Goal: Task Accomplishment & Management: Manage account settings

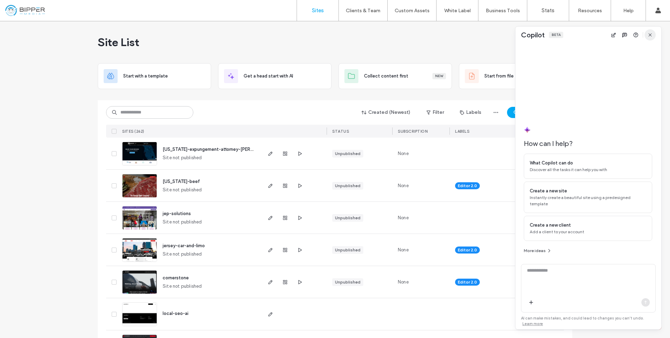
click at [647, 36] on icon "button" at bounding box center [650, 35] width 6 height 6
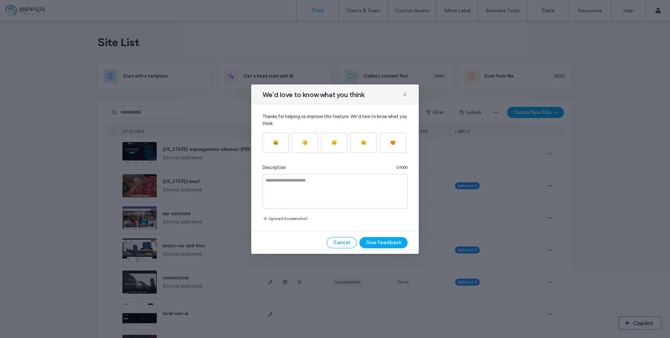
click at [407, 93] on icon at bounding box center [405, 95] width 6 height 6
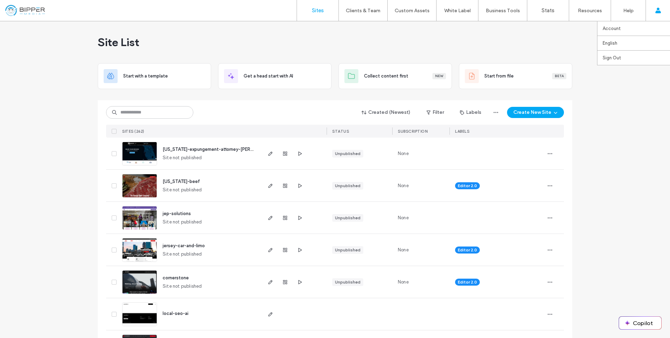
click at [664, 7] on div "Account English Español ([GEOGRAPHIC_DATA]) Português Français Deutsch Türkçe E…" at bounding box center [658, 10] width 24 height 21
click at [615, 32] on link "Account" at bounding box center [636, 28] width 67 height 14
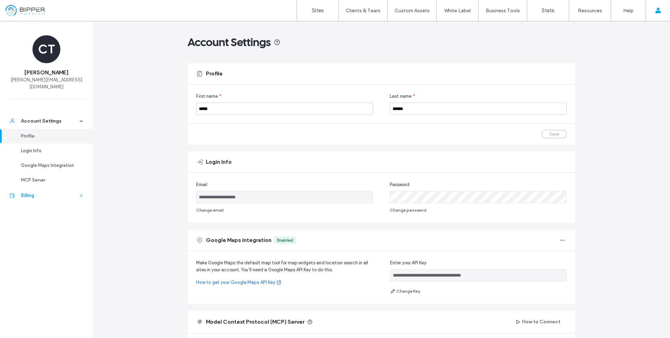
click at [21, 192] on div "Billing" at bounding box center [49, 195] width 57 height 7
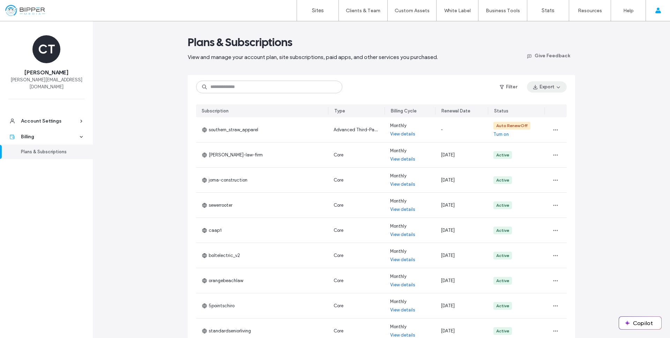
click at [537, 87] on button "Export" at bounding box center [547, 86] width 40 height 11
click at [524, 104] on div "All" at bounding box center [533, 104] width 62 height 13
click at [551, 85] on button "Export" at bounding box center [547, 86] width 40 height 11
click at [530, 121] on span "Filtered (208)" at bounding box center [530, 118] width 29 height 7
click at [556, 12] on link "Stats" at bounding box center [548, 10] width 42 height 21
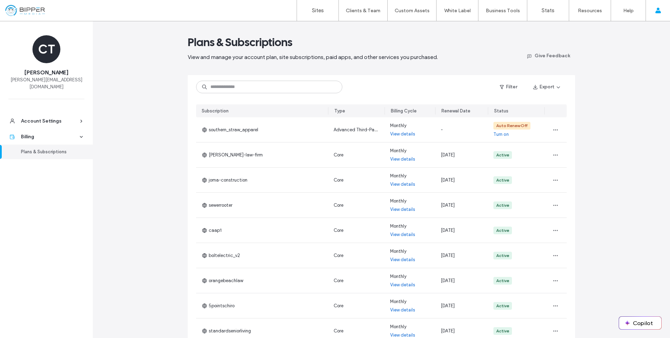
scroll to position [67, 0]
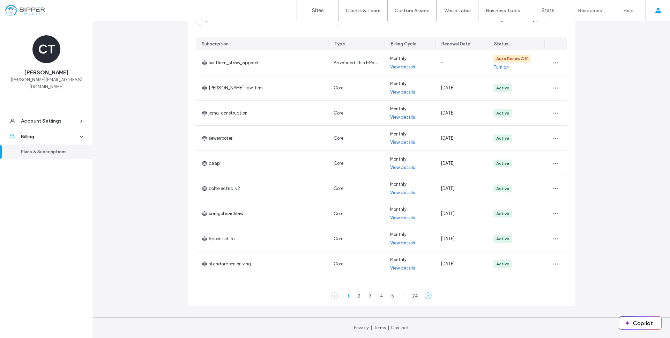
click at [425, 295] on icon at bounding box center [428, 295] width 7 height 7
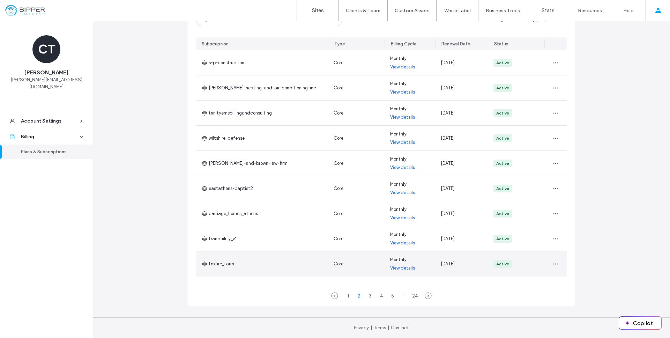
scroll to position [0, 0]
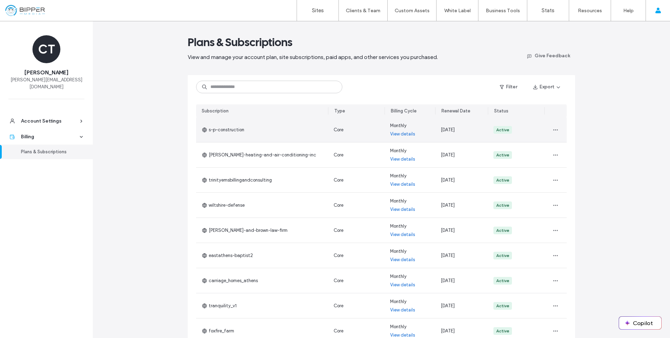
click at [398, 135] on link "View details" at bounding box center [402, 134] width 25 height 7
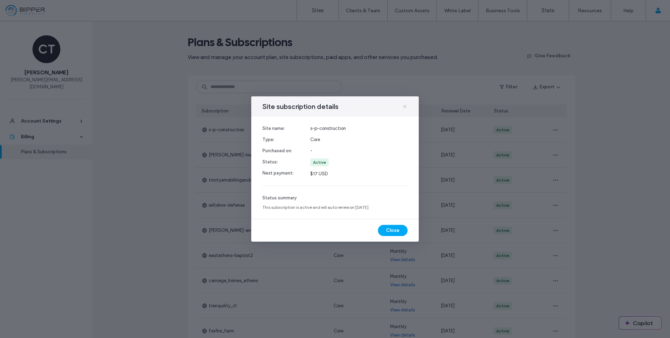
click at [407, 104] on icon at bounding box center [405, 107] width 6 height 6
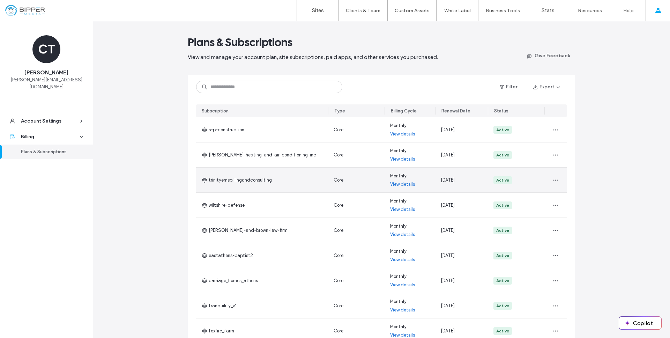
click at [404, 185] on link "View details" at bounding box center [402, 184] width 25 height 7
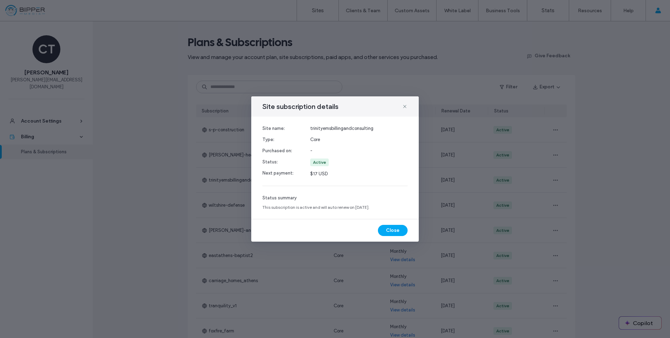
click at [409, 106] on div "Site subscription details" at bounding box center [335, 106] width 168 height 20
click at [405, 107] on icon at bounding box center [405, 107] width 6 height 6
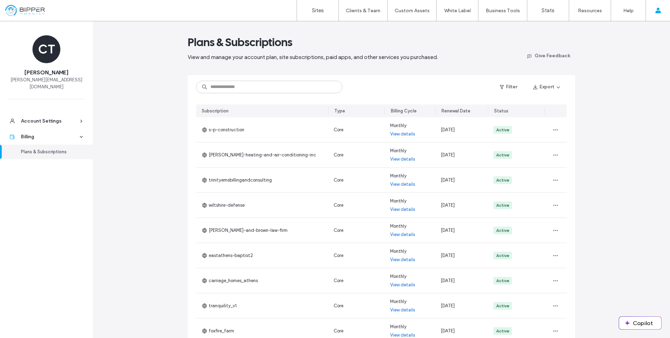
click at [61, 148] on div "Plans & Subscriptions" at bounding box center [49, 151] width 57 height 7
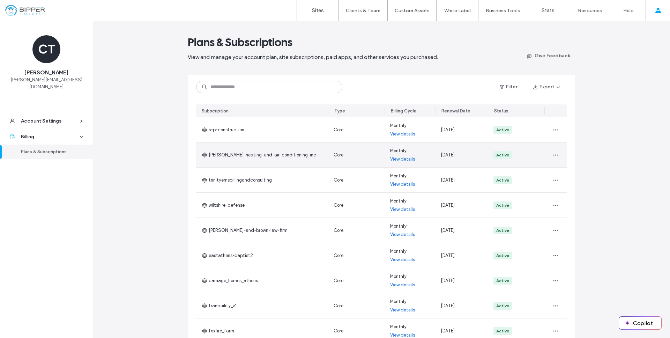
scroll to position [67, 0]
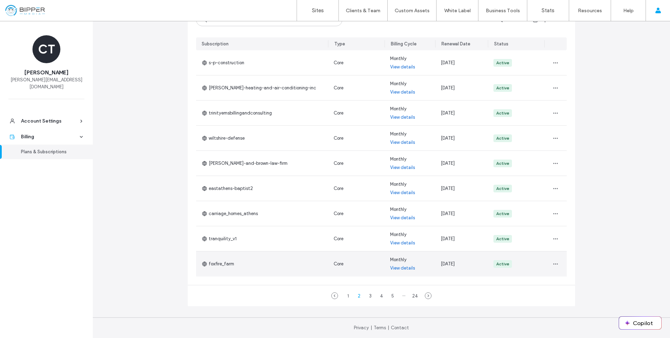
click at [406, 267] on link "View details" at bounding box center [402, 268] width 25 height 7
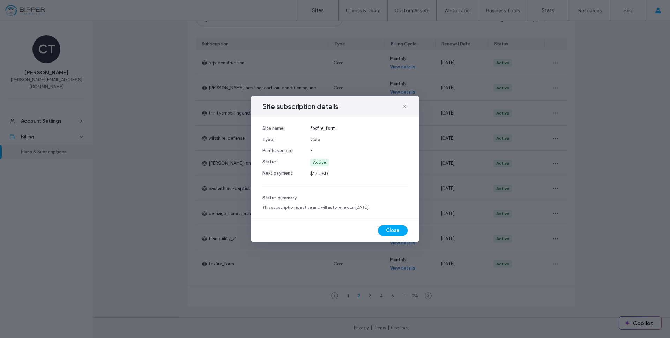
click at [406, 106] on icon at bounding box center [405, 107] width 6 height 6
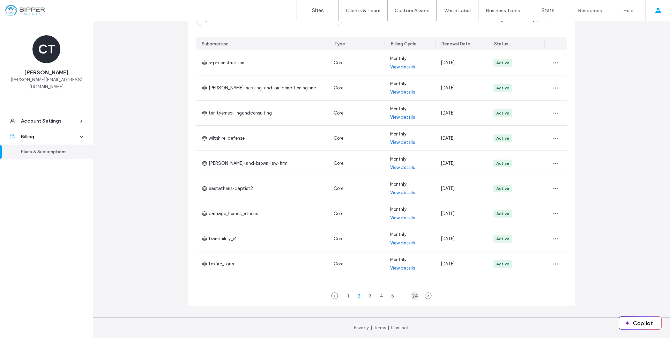
click at [413, 295] on div "24" at bounding box center [415, 295] width 8 height 8
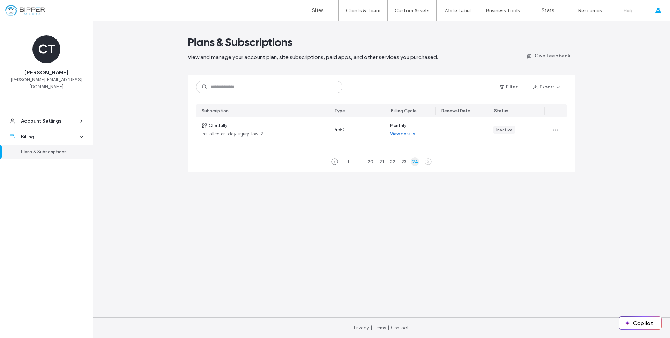
scroll to position [0, 0]
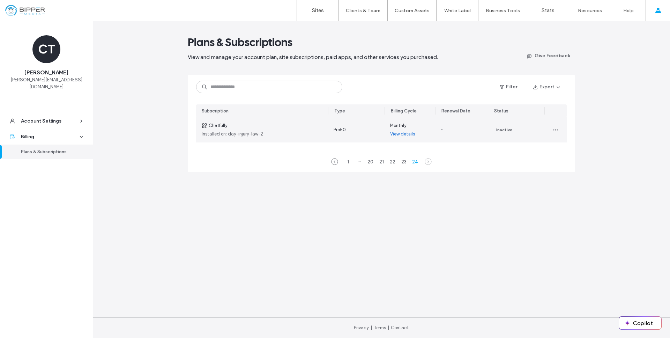
click at [409, 135] on link "View details" at bounding box center [402, 134] width 25 height 7
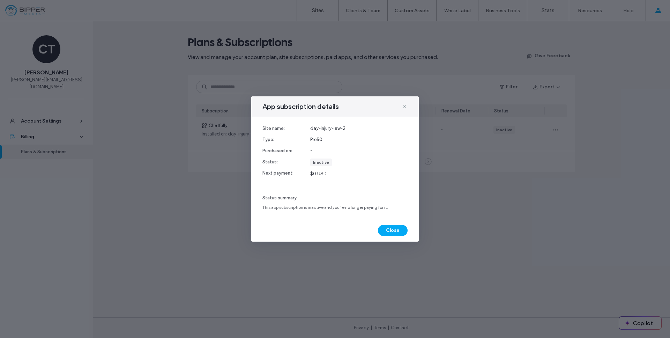
click at [406, 105] on use at bounding box center [404, 106] width 3 height 3
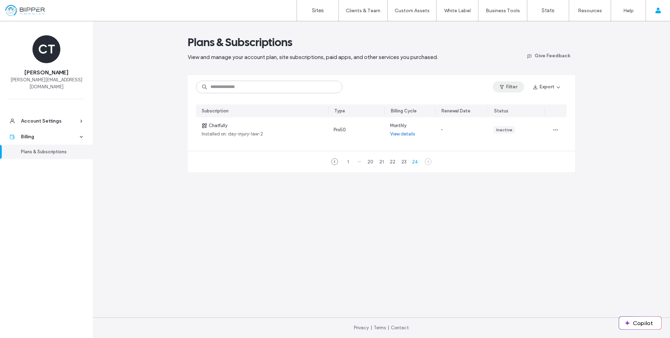
drag, startPoint x: 507, startPoint y: 88, endPoint x: 512, endPoint y: 94, distance: 8.1
click at [507, 88] on button "Filter" at bounding box center [508, 86] width 31 height 11
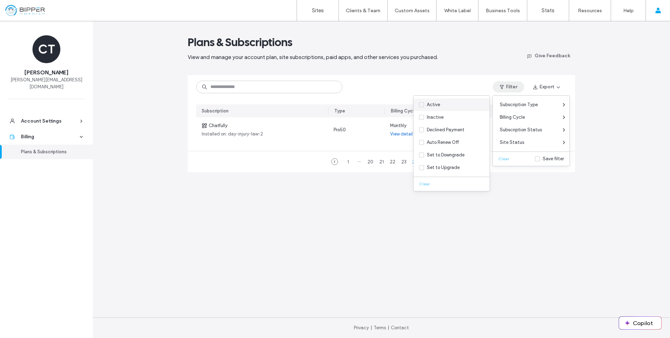
click at [422, 106] on span at bounding box center [421, 104] width 5 height 5
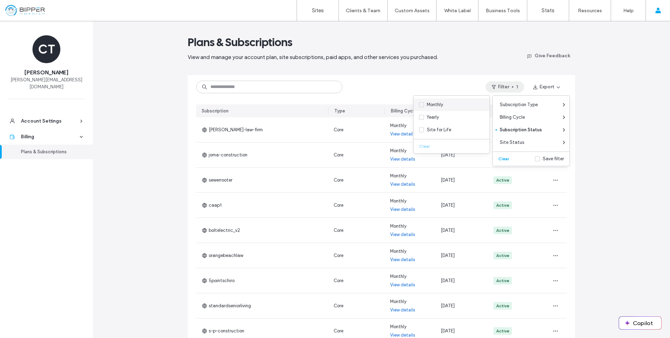
click at [432, 107] on div "Monthly" at bounding box center [435, 104] width 16 height 7
click at [551, 161] on div "Save filter" at bounding box center [553, 158] width 21 height 7
click at [605, 160] on div "Plans & Subscriptions View and manage your account plan, site subscriptions, pa…" at bounding box center [381, 213] width 577 height 384
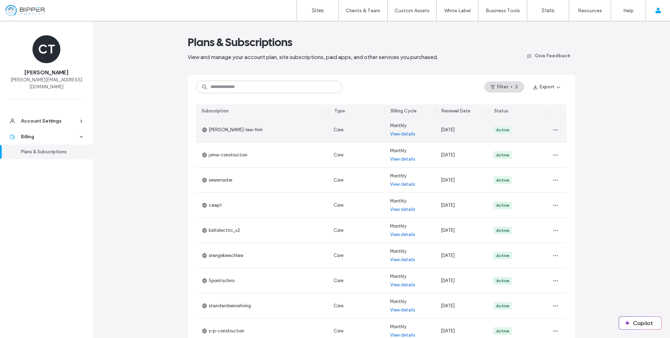
click at [395, 135] on link "View details" at bounding box center [402, 134] width 25 height 7
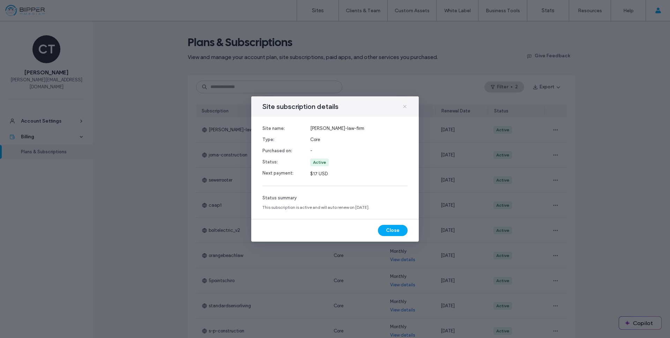
click at [403, 104] on icon at bounding box center [405, 107] width 6 height 6
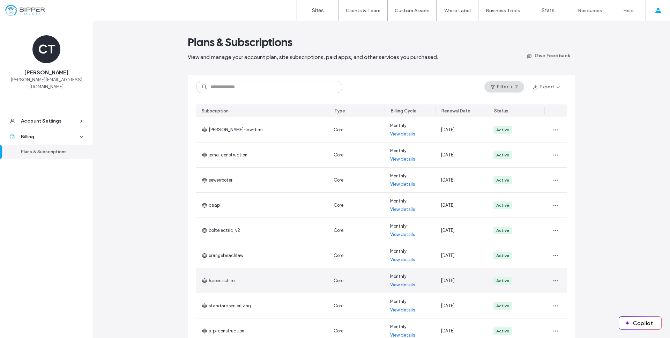
scroll to position [67, 0]
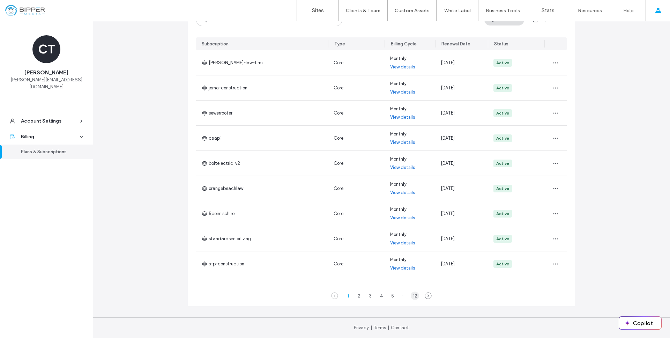
click at [415, 298] on div "12" at bounding box center [415, 295] width 8 height 8
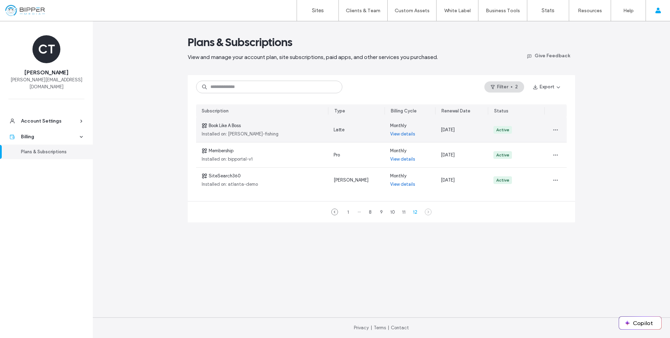
click at [402, 136] on link "View details" at bounding box center [402, 134] width 25 height 7
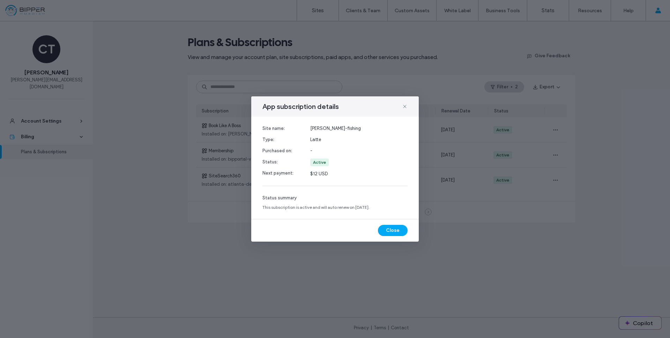
click at [404, 104] on icon at bounding box center [405, 107] width 6 height 6
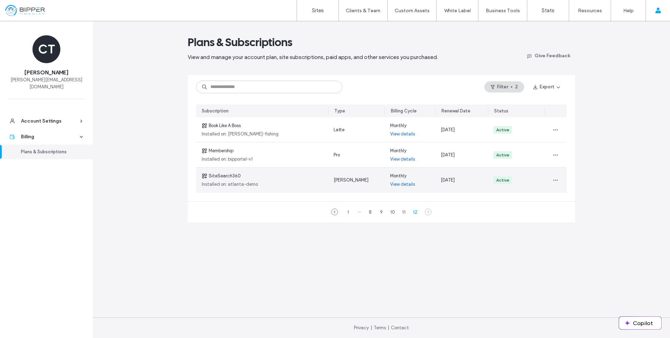
click at [401, 184] on link "View details" at bounding box center [402, 184] width 25 height 7
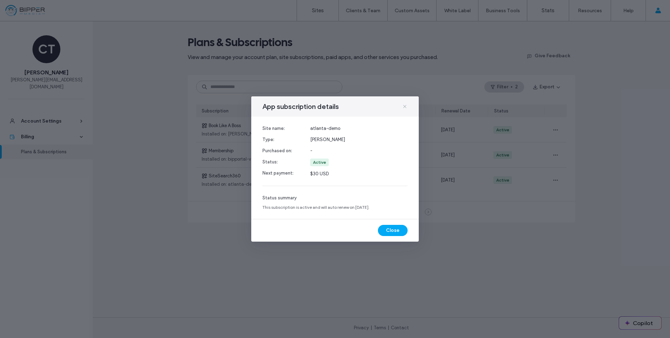
click at [407, 105] on icon at bounding box center [405, 107] width 6 height 6
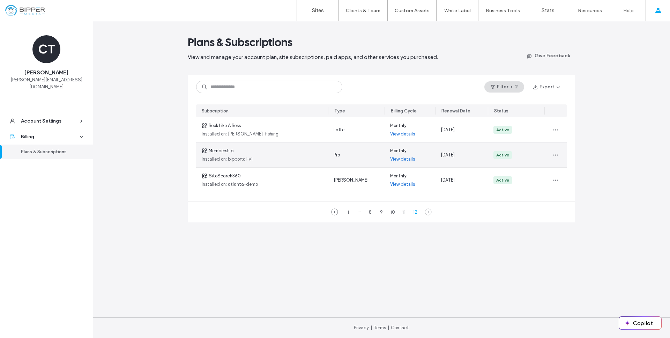
click at [401, 160] on link "View details" at bounding box center [402, 159] width 25 height 7
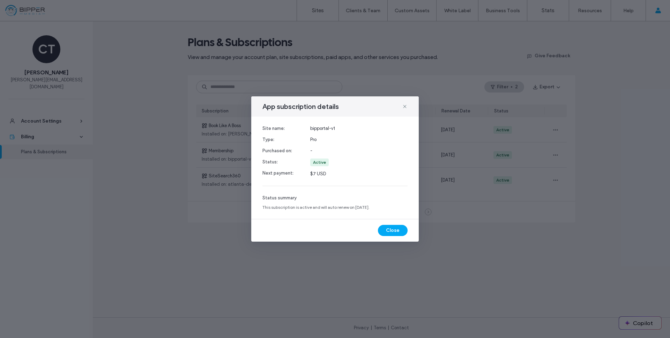
click at [407, 105] on icon at bounding box center [405, 107] width 6 height 6
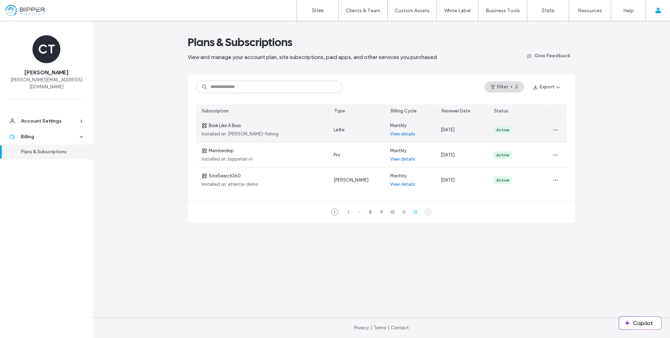
click at [402, 135] on link "View details" at bounding box center [402, 134] width 25 height 7
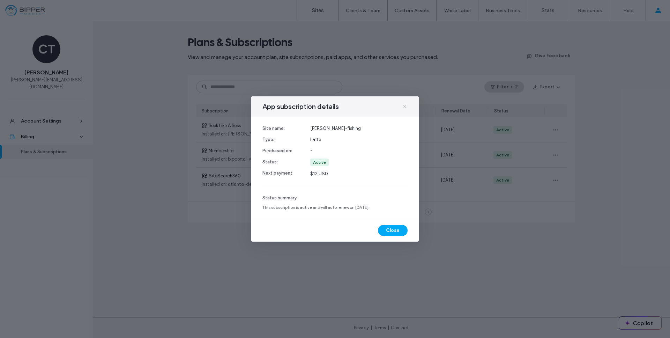
click at [407, 107] on icon at bounding box center [405, 107] width 6 height 6
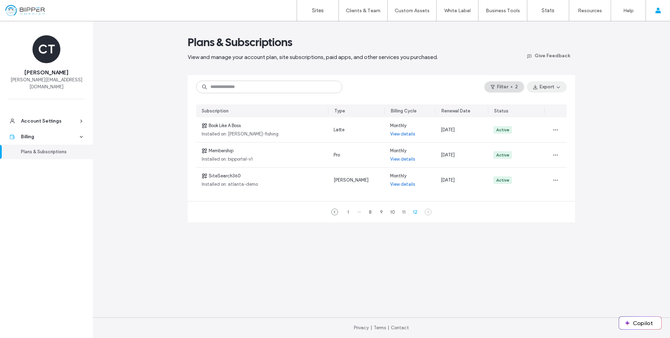
click at [555, 83] on span "button" at bounding box center [557, 87] width 7 height 10
click at [533, 113] on div "Filtered (102)" at bounding box center [535, 118] width 62 height 13
